Goal: Information Seeking & Learning: Learn about a topic

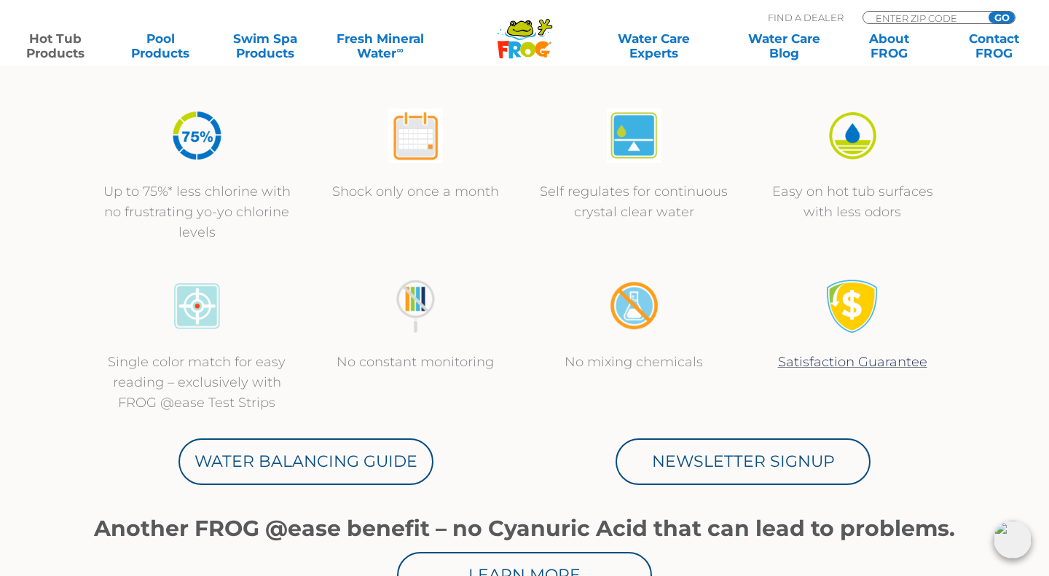
scroll to position [510, 0]
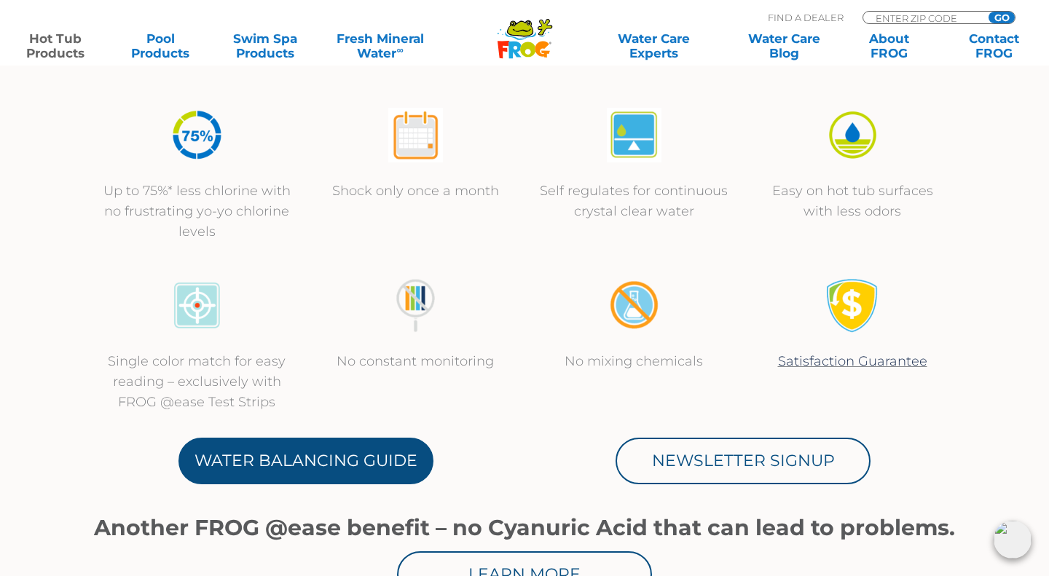
click at [379, 464] on link "Water Balancing Guide" at bounding box center [305, 461] width 255 height 47
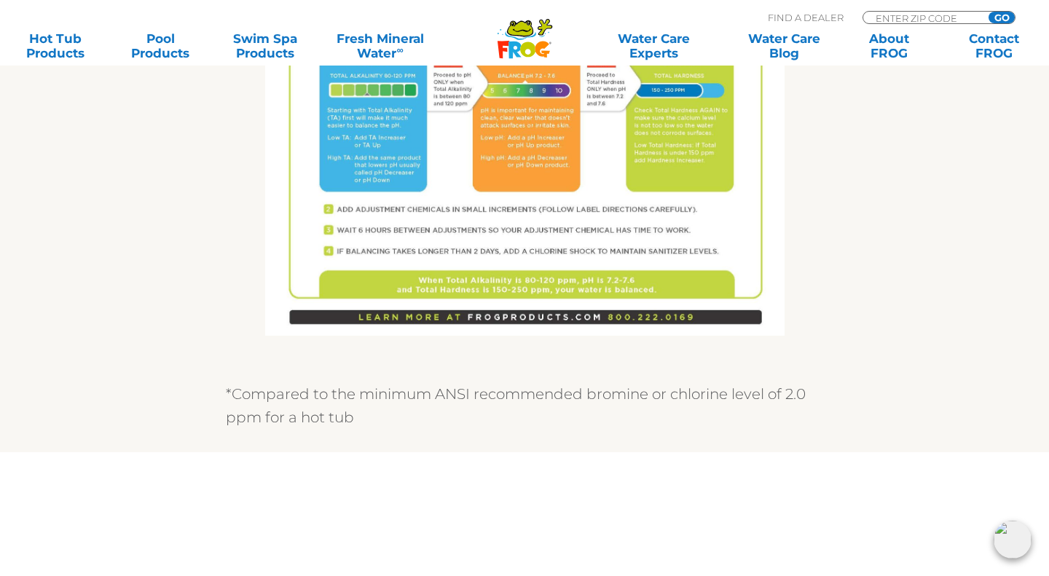
scroll to position [1114, 0]
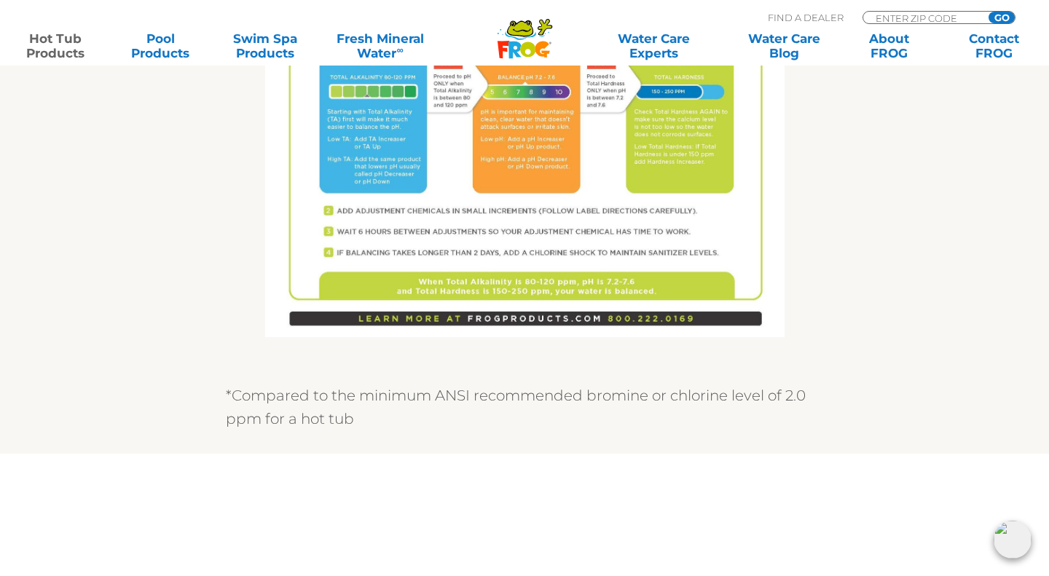
click at [50, 44] on link "Hot Tub Products" at bounding box center [56, 45] width 82 height 29
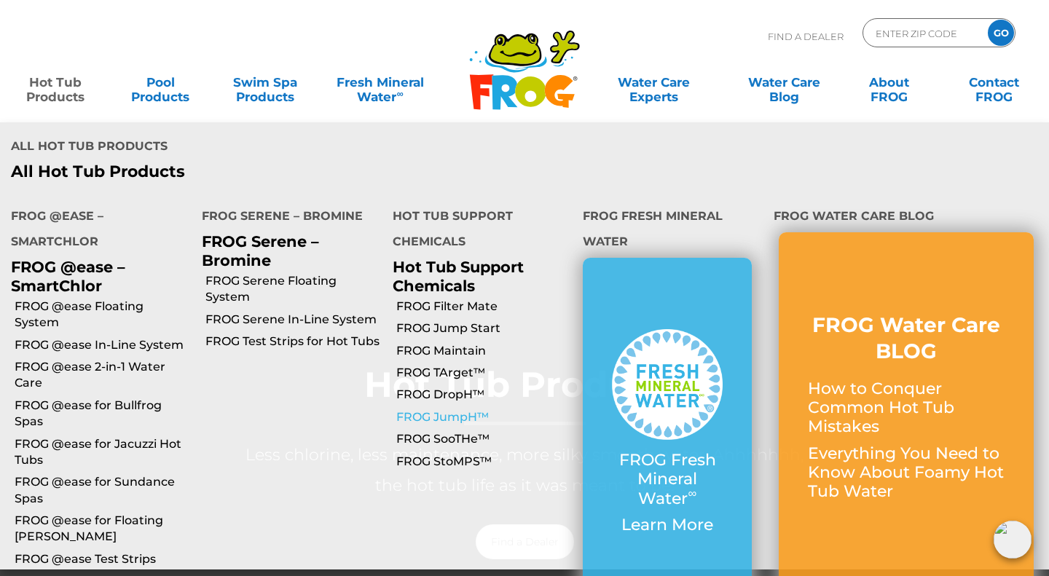
click at [439, 409] on link "FROG JumpH™" at bounding box center [484, 417] width 176 height 16
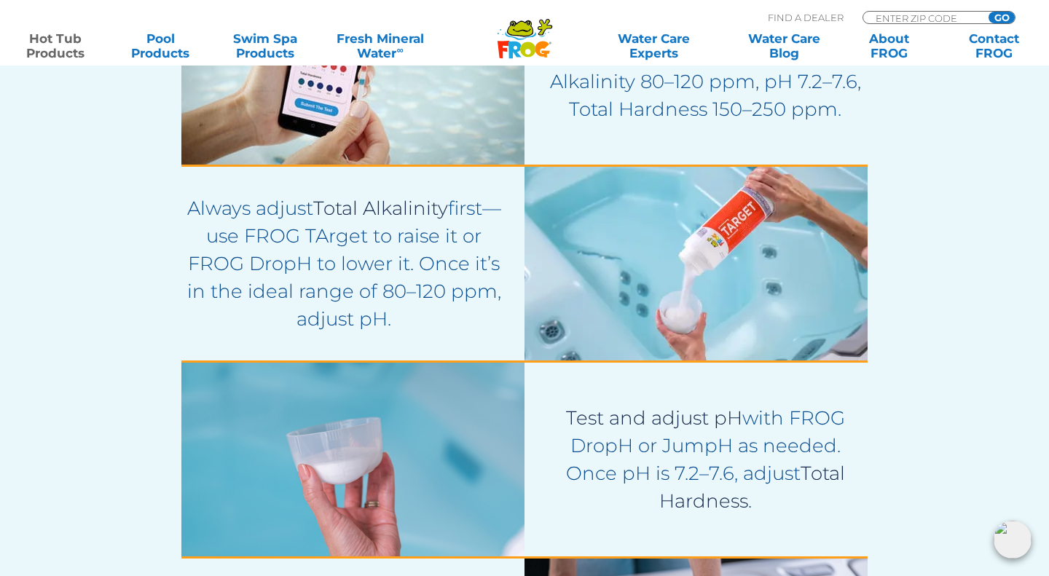
scroll to position [2362, 0]
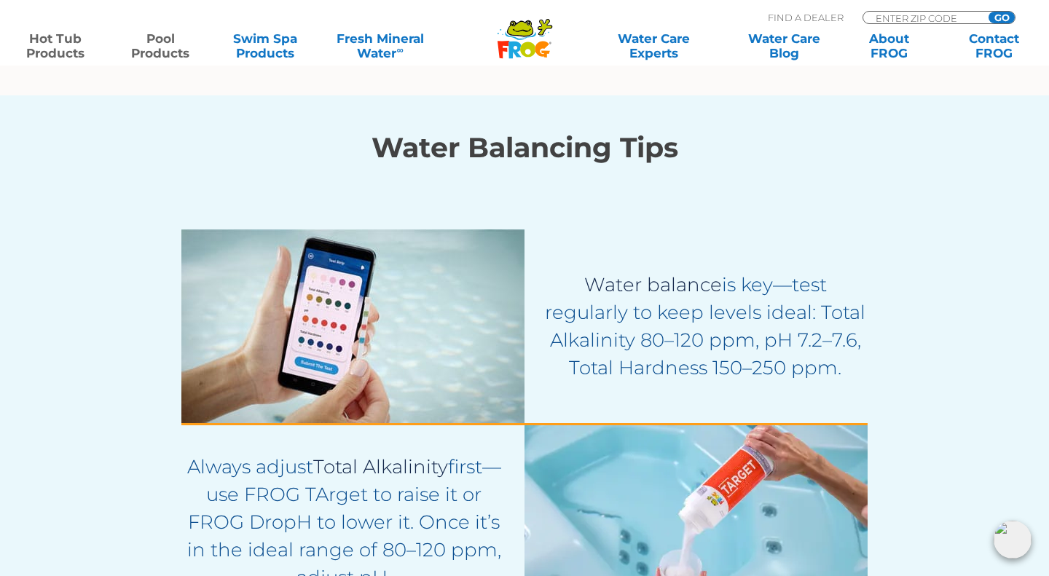
click at [163, 47] on link "Pool Products" at bounding box center [160, 45] width 82 height 29
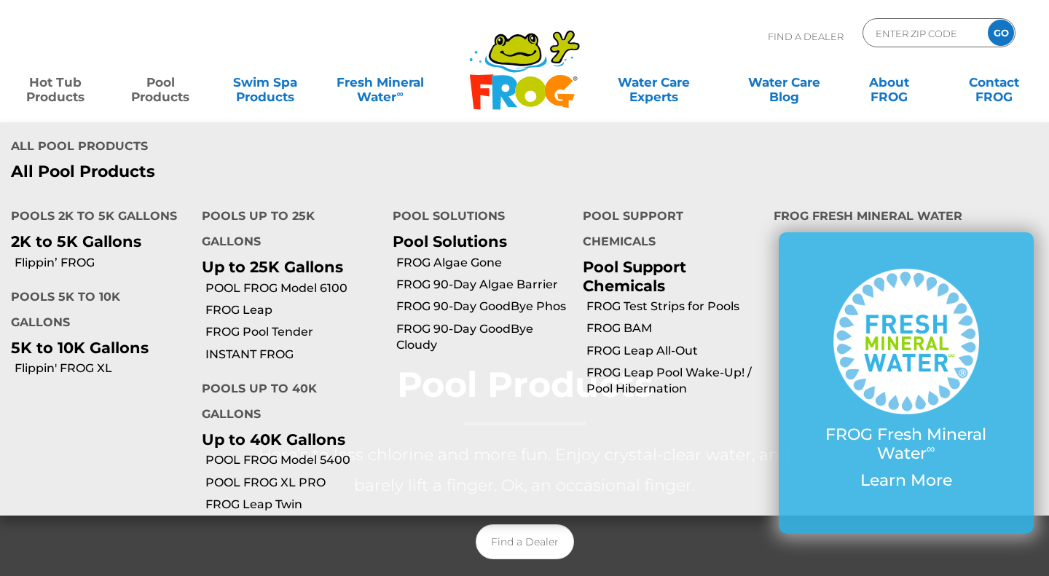
click at [70, 84] on link "Hot Tub Products" at bounding box center [56, 82] width 82 height 29
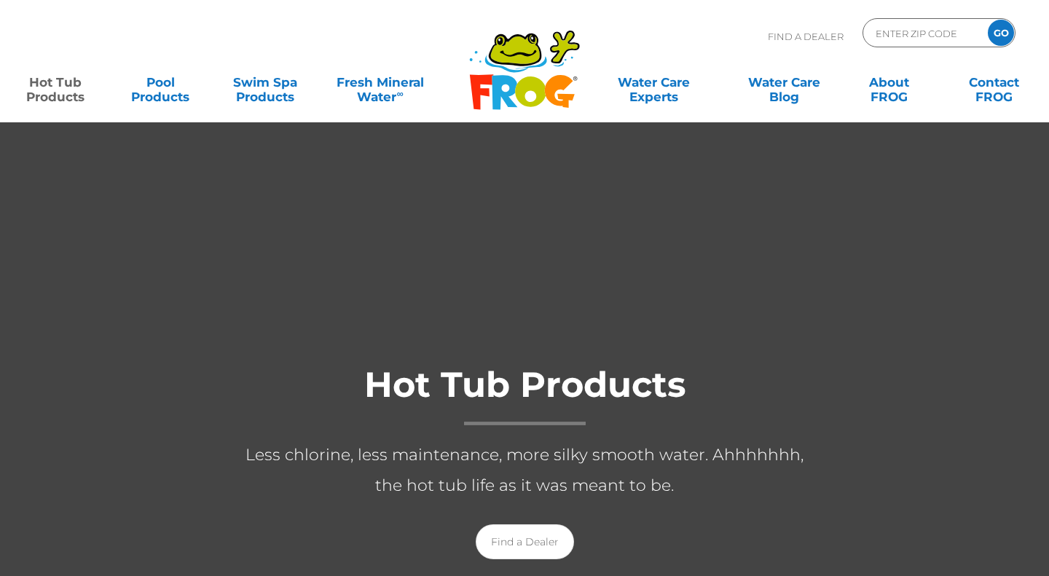
click at [46, 91] on link "Hot Tub Products" at bounding box center [56, 82] width 82 height 29
